Goal: Information Seeking & Learning: Learn about a topic

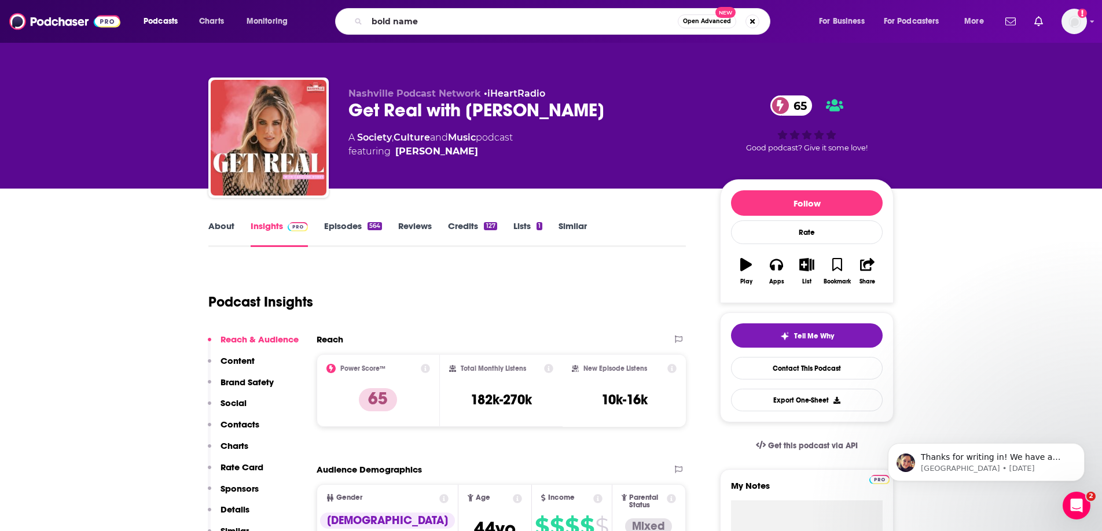
type input "bold names"
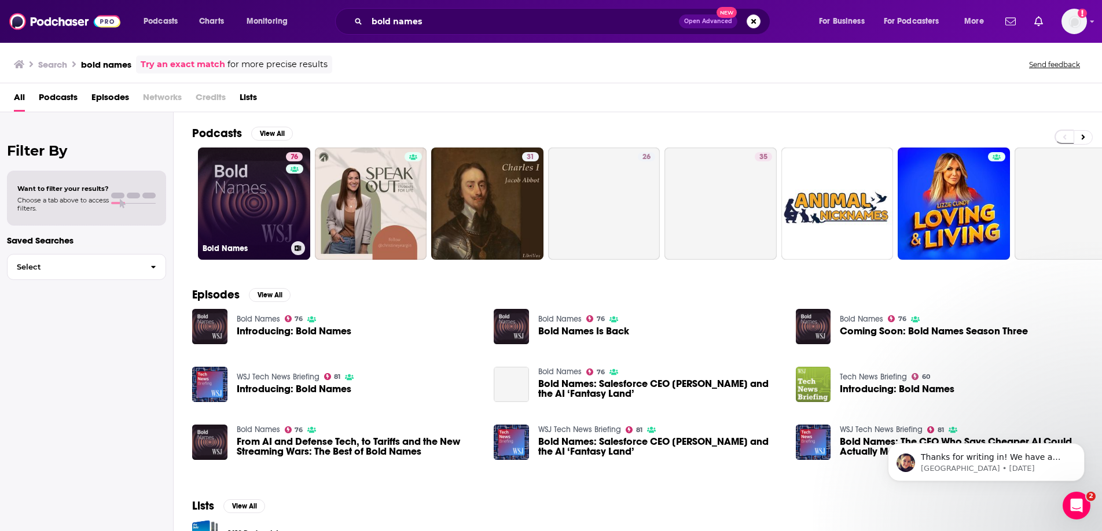
click at [223, 200] on link "76 Bold Names" at bounding box center [254, 204] width 112 height 112
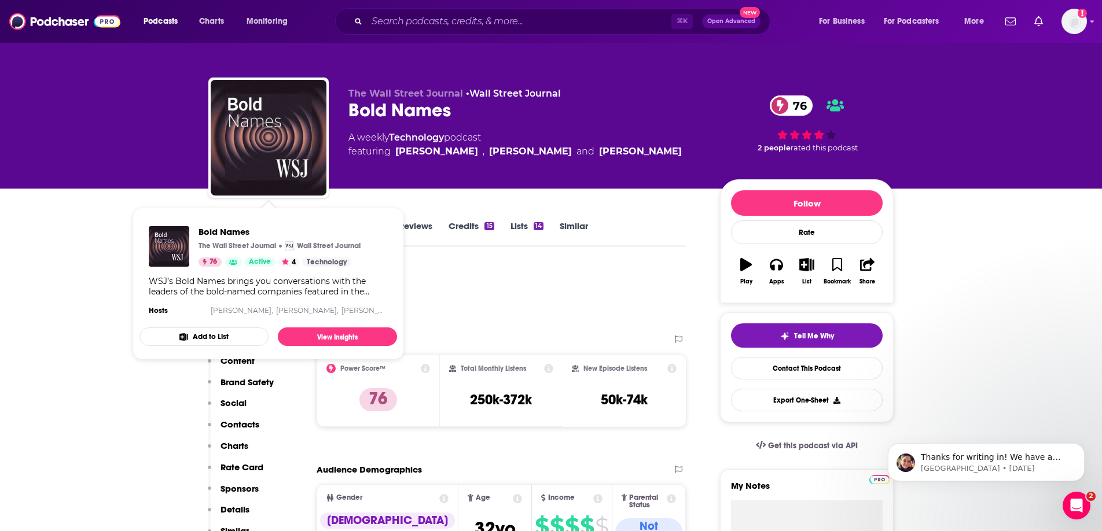
click at [462, 266] on div "Podcast Insights" at bounding box center [442, 295] width 468 height 59
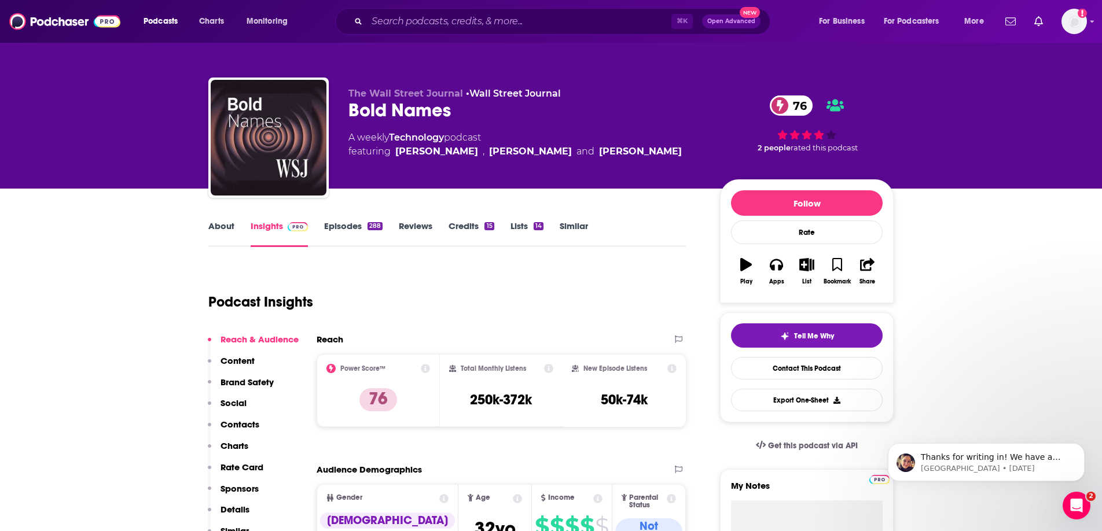
click at [229, 222] on link "About" at bounding box center [221, 233] width 26 height 27
